Goal: Task Accomplishment & Management: Manage account settings

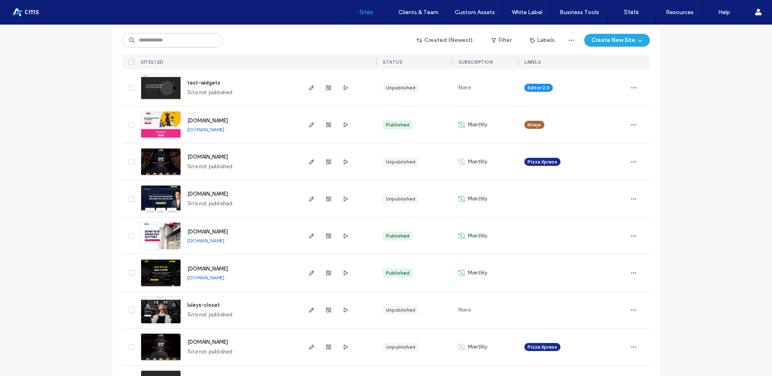
scroll to position [89, 0]
click at [308, 198] on icon "button" at bounding box center [311, 199] width 6 height 6
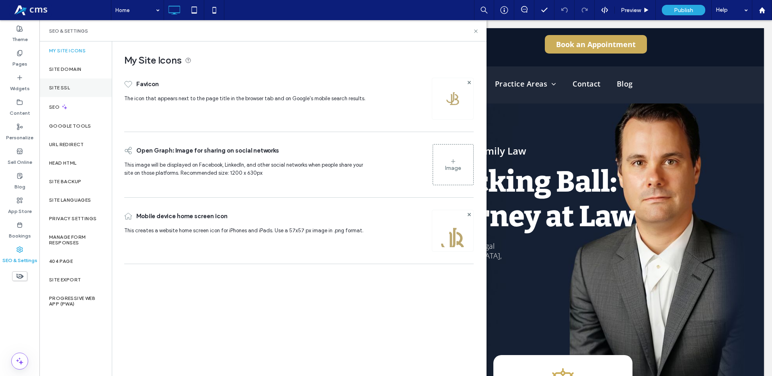
click at [81, 90] on div "Site SSL" at bounding box center [75, 87] width 72 height 18
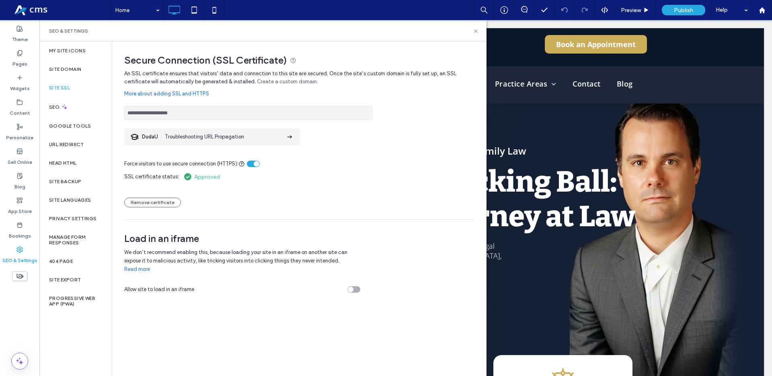
click at [93, 89] on div "Site SSL" at bounding box center [75, 87] width 72 height 18
click at [190, 111] on input "**********" at bounding box center [248, 113] width 248 height 14
drag, startPoint x: 179, startPoint y: 112, endPoint x: 120, endPoint y: 113, distance: 59.5
click at [120, 113] on div "**********" at bounding box center [296, 170] width 368 height 258
click at [674, 8] on span "Publish" at bounding box center [683, 10] width 19 height 7
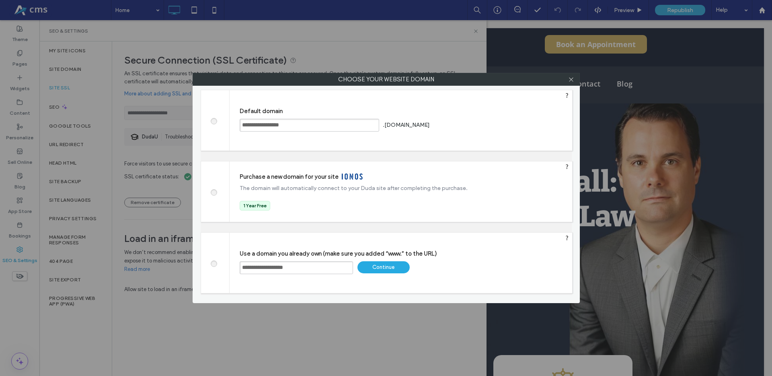
click at [386, 267] on div "Continue" at bounding box center [384, 267] width 52 height 12
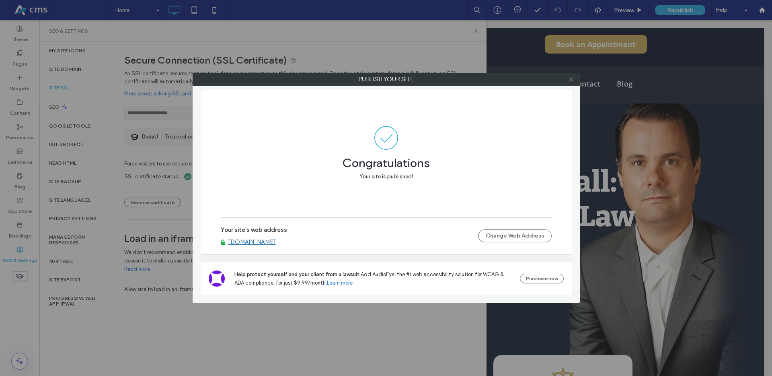
click at [571, 80] on use at bounding box center [571, 79] width 4 height 4
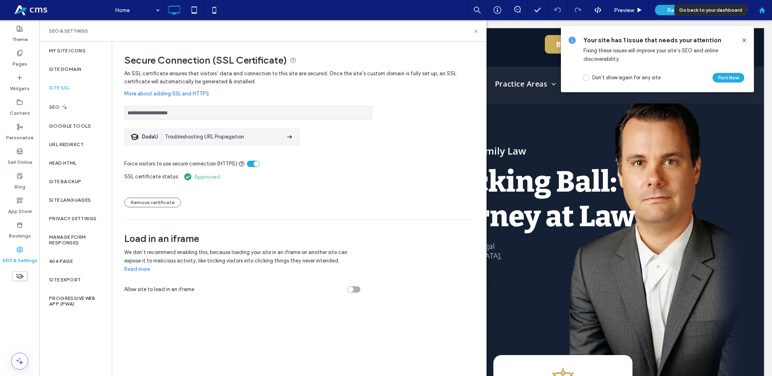
click at [760, 14] on div at bounding box center [762, 10] width 20 height 20
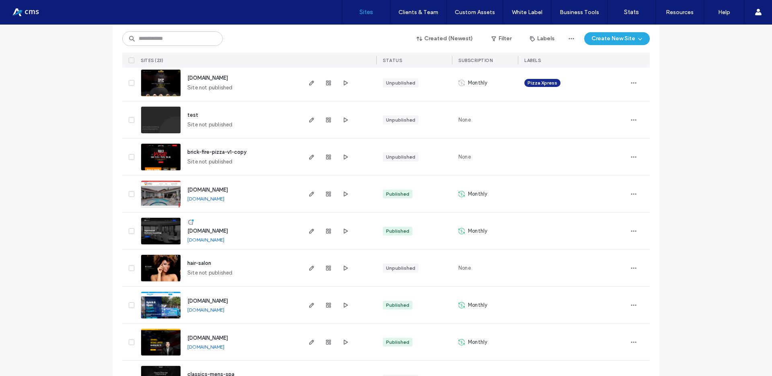
scroll to position [351, 0]
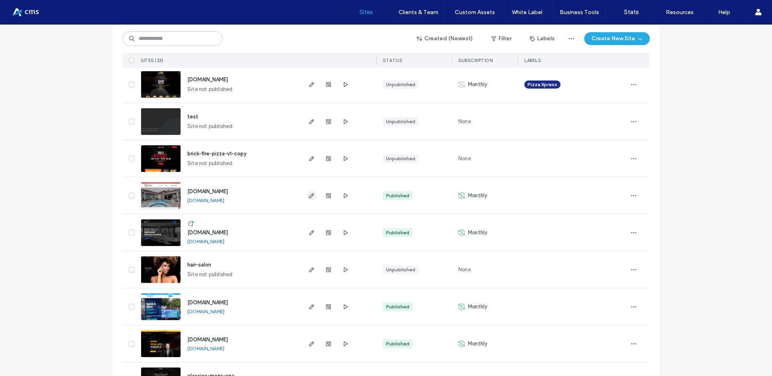
click at [309, 196] on use "button" at bounding box center [311, 195] width 5 height 5
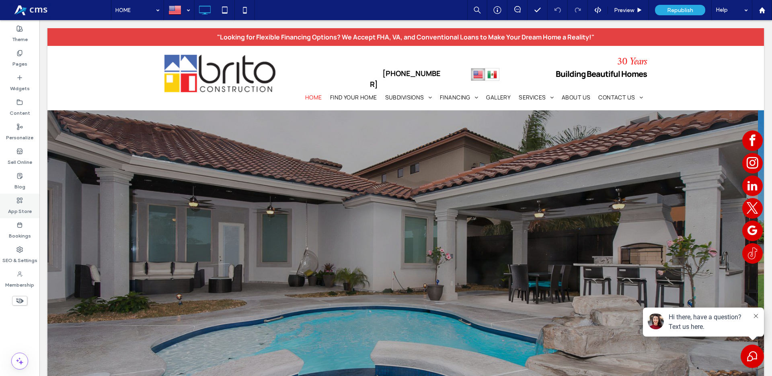
click at [20, 201] on icon at bounding box center [19, 200] width 6 height 6
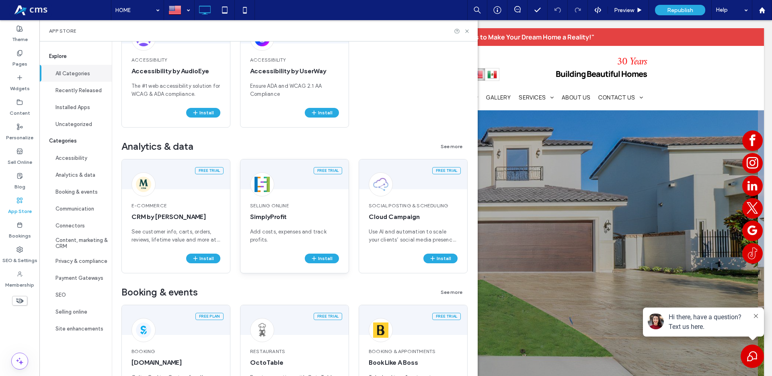
scroll to position [646, 0]
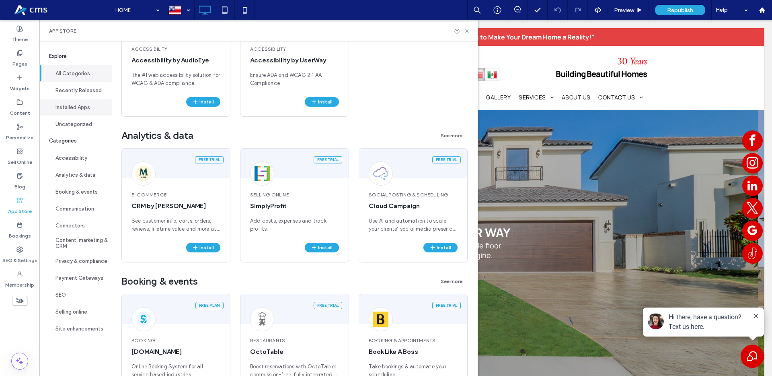
click at [74, 107] on button "Installed Apps" at bounding box center [75, 107] width 72 height 17
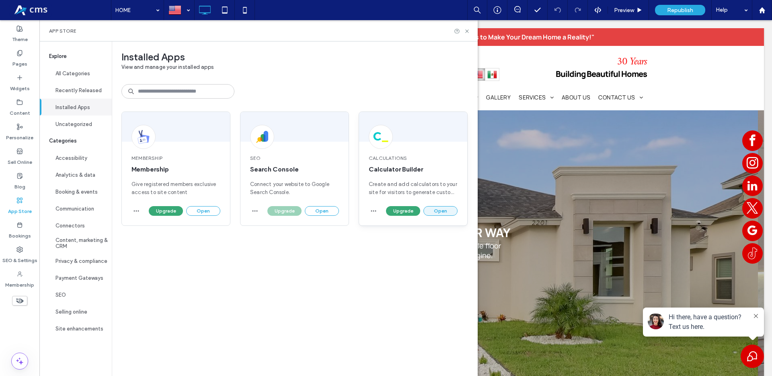
click at [431, 210] on button "Open" at bounding box center [440, 211] width 34 height 10
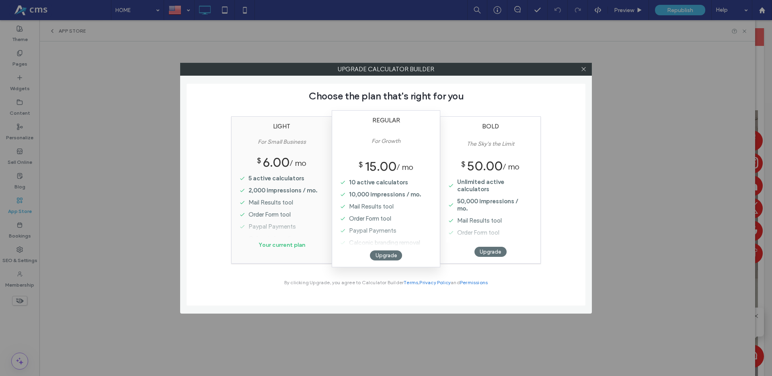
click at [586, 71] on div at bounding box center [584, 69] width 12 height 12
click at [52, 134] on div "Upgrade Calculator Builder Choose the plan that's right for you LIGHT For Small…" at bounding box center [386, 188] width 772 height 376
click at [585, 70] on icon at bounding box center [584, 69] width 6 height 6
